Goal: Information Seeking & Learning: Find specific fact

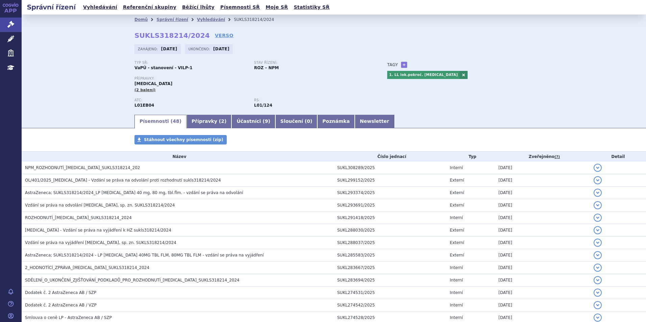
click at [197, 19] on link "Vyhledávání" at bounding box center [211, 19] width 28 height 5
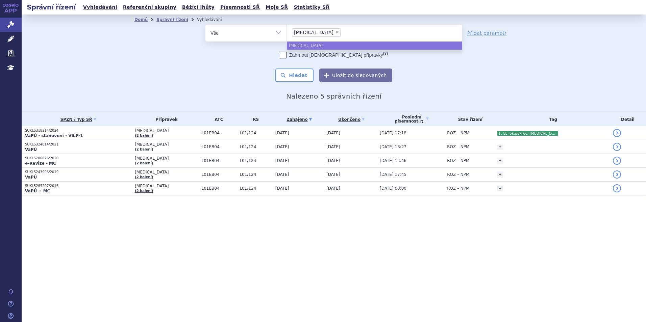
click at [335, 33] on span "×" at bounding box center [337, 32] width 4 height 4
click at [287, 33] on select "tagrisso" at bounding box center [287, 32] width 0 height 17
select select
type input "ry"
type input "ryst"
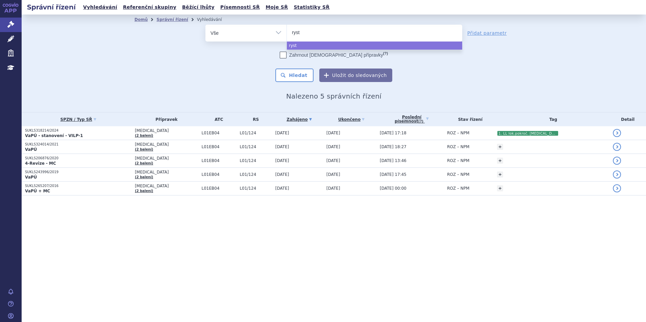
type input "rysti"
select select "rysti"
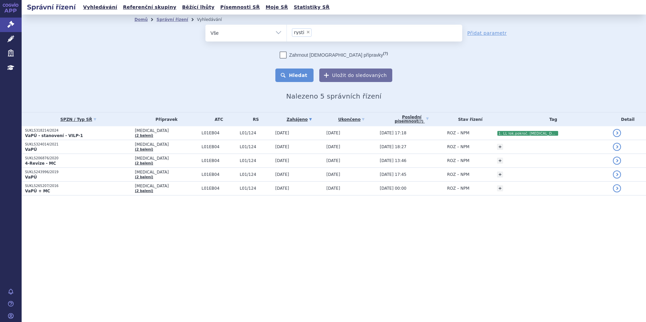
click at [303, 76] on button "Hledat" at bounding box center [294, 76] width 38 height 14
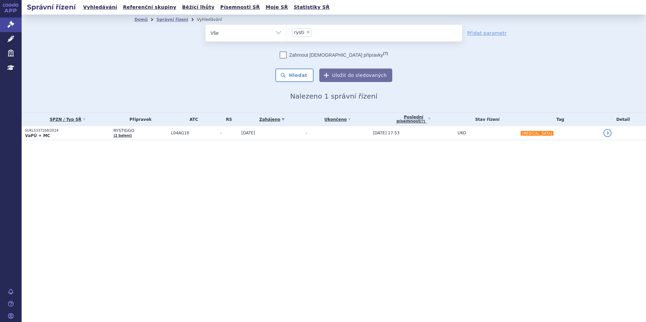
click at [306, 34] on span "×" at bounding box center [308, 32] width 4 height 4
click at [287, 34] on select "rysti" at bounding box center [287, 32] width 0 height 17
select select
click at [305, 34] on ul at bounding box center [374, 32] width 175 height 14
click at [287, 34] on select "rysti" at bounding box center [287, 32] width 0 height 17
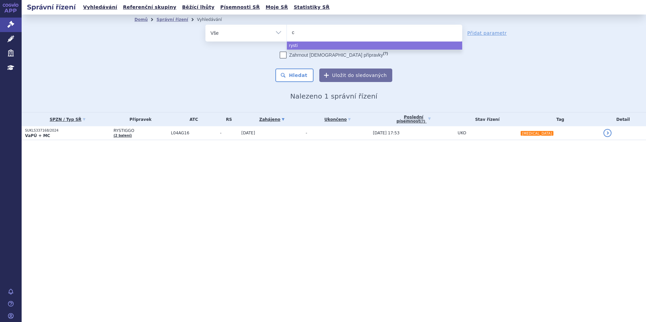
type input "co"
type input "col"
type input "colu"
type input "colum"
type input "columvi"
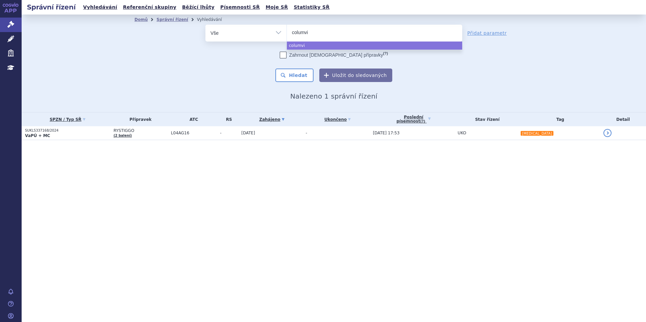
select select "columvi"
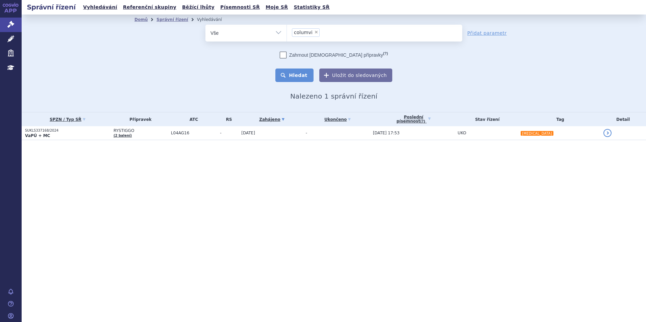
click at [307, 70] on button "Hledat" at bounding box center [294, 76] width 38 height 14
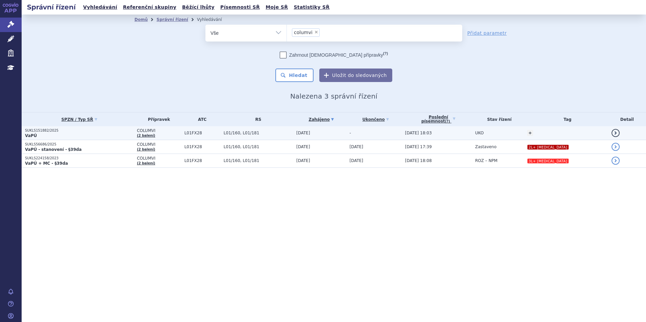
click at [123, 131] on p "SUKLS151882/2025" at bounding box center [79, 130] width 108 height 5
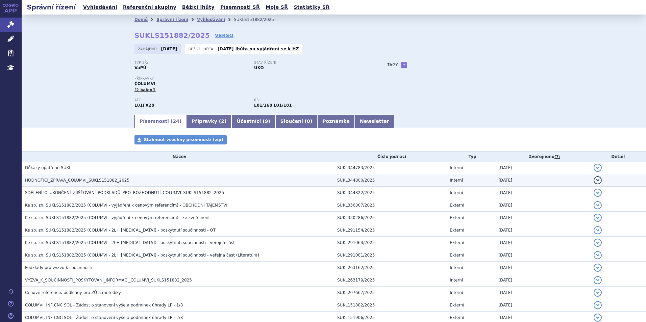
click at [117, 179] on span "HODNOTÍCÍ_ZPRÁVA_COLUMVI_SUKLS151882_2025" at bounding box center [77, 180] width 104 height 5
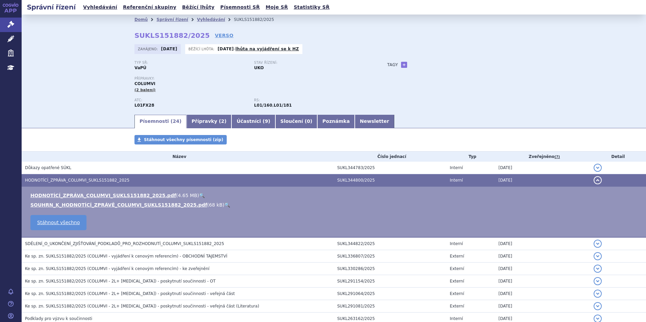
click at [199, 195] on link "🔍" at bounding box center [202, 195] width 6 height 5
